Goal: Find specific page/section: Find specific page/section

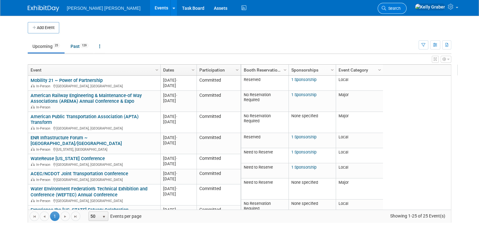
click at [401, 9] on span "Search" at bounding box center [393, 8] width 14 height 5
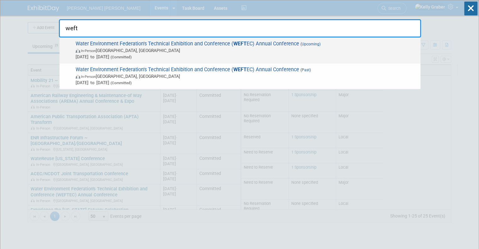
type input "weft"
click at [172, 47] on span "In-Person Chicago, IL" at bounding box center [247, 50] width 342 height 6
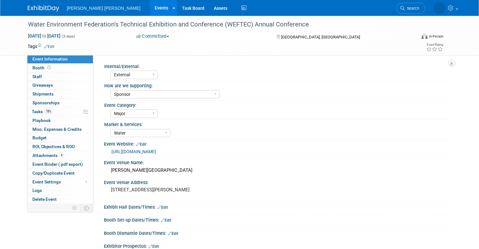
select select "External"
select select "Sponsor"
select select "Major"
select select "Water"
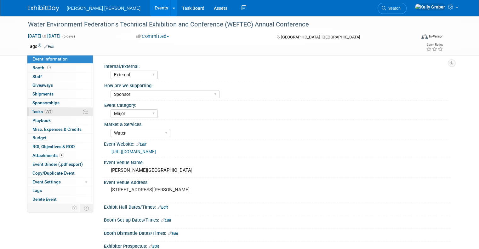
click at [44, 111] on span "78%" at bounding box center [48, 111] width 9 height 5
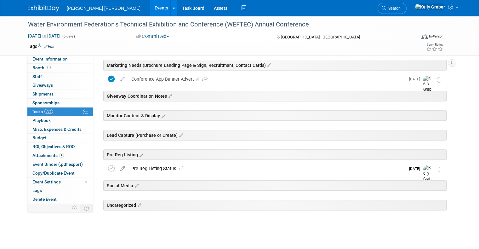
scroll to position [240, 0]
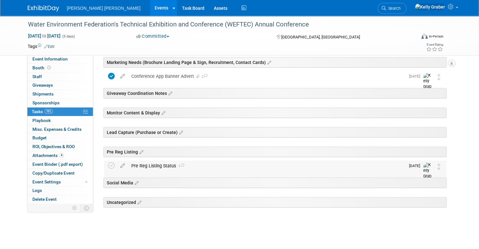
click at [144, 167] on div "Pre Reg Listing Status 1" at bounding box center [266, 165] width 277 height 11
